Goal: Transaction & Acquisition: Purchase product/service

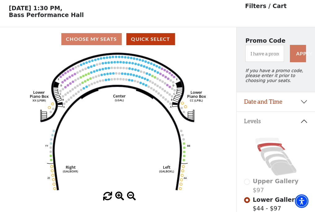
scroll to position [29, 0]
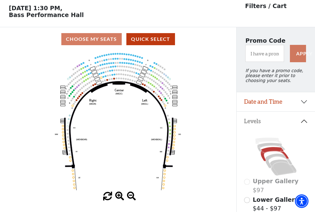
scroll to position [29, 0]
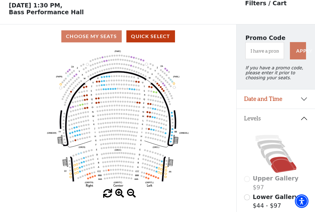
scroll to position [29, 0]
